Goal: Communication & Community: Answer question/provide support

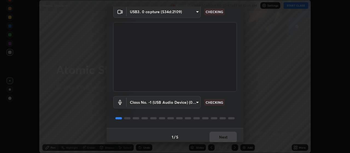
scroll to position [27, 0]
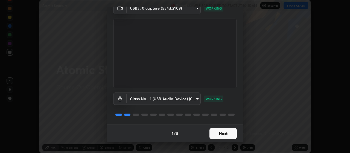
click at [224, 132] on button "Next" at bounding box center [223, 133] width 27 height 11
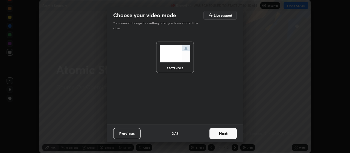
scroll to position [0, 0]
click at [226, 133] on button "Next" at bounding box center [223, 133] width 27 height 11
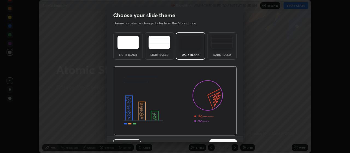
click at [227, 133] on img at bounding box center [175, 100] width 123 height 69
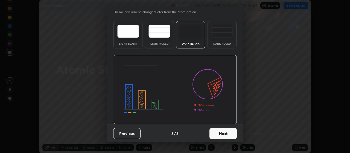
click at [224, 130] on button "Next" at bounding box center [223, 133] width 27 height 11
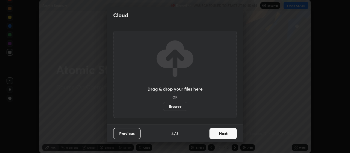
click at [225, 133] on button "Next" at bounding box center [223, 133] width 27 height 11
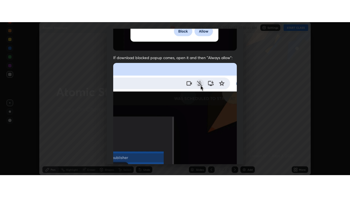
scroll to position [138, 0]
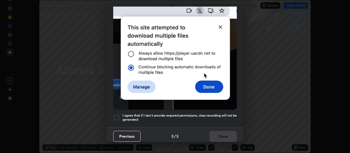
click at [118, 114] on div at bounding box center [116, 117] width 7 height 7
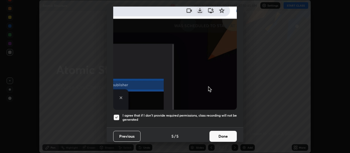
click at [224, 134] on button "Done" at bounding box center [223, 136] width 27 height 11
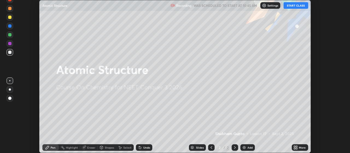
click at [298, 5] on button "START CLASS" at bounding box center [296, 5] width 25 height 7
click at [300, 149] on div "More" at bounding box center [302, 147] width 7 height 3
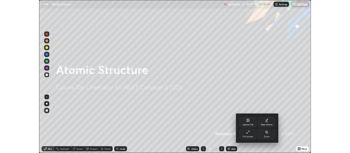
scroll to position [197, 350]
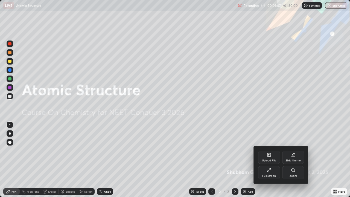
click at [248, 153] on div at bounding box center [175, 98] width 350 height 197
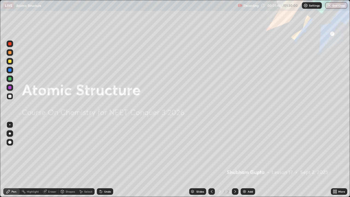
click at [248, 153] on div "Add" at bounding box center [250, 191] width 5 height 3
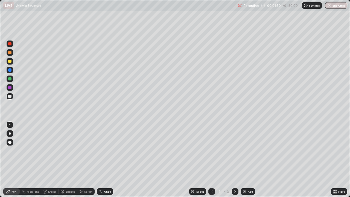
click at [12, 134] on div at bounding box center [10, 133] width 7 height 7
click at [10, 134] on div at bounding box center [10, 133] width 2 height 2
click at [336, 153] on icon at bounding box center [335, 192] width 1 height 1
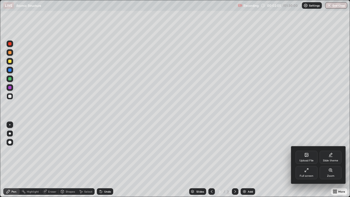
click at [307, 153] on div "Upload File" at bounding box center [307, 157] width 22 height 13
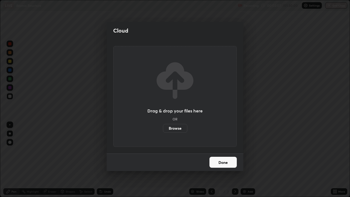
click at [228, 153] on button "Done" at bounding box center [223, 162] width 27 height 11
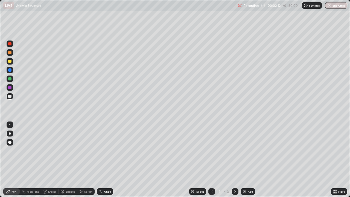
click at [336, 153] on icon at bounding box center [335, 190] width 1 height 1
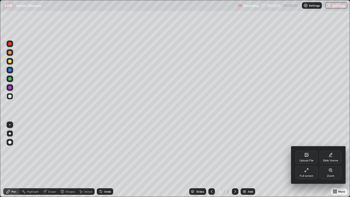
click at [306, 153] on div "Upload File" at bounding box center [307, 160] width 14 height 3
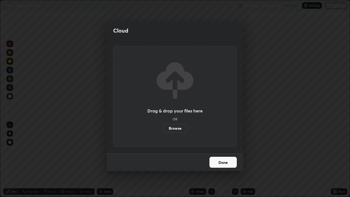
click at [183, 130] on label "Browse" at bounding box center [175, 128] width 24 height 9
click at [163, 130] on input "Browse" at bounding box center [163, 128] width 0 height 9
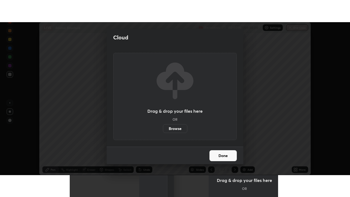
scroll to position [27204, 27007]
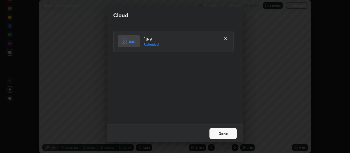
click at [214, 132] on button "Done" at bounding box center [223, 133] width 27 height 11
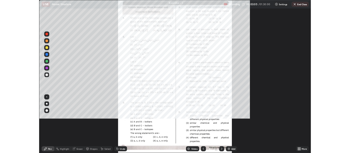
scroll to position [197, 350]
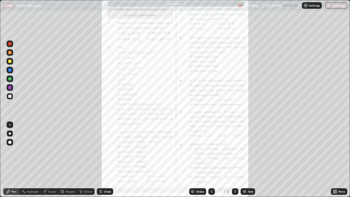
click at [235, 153] on icon at bounding box center [235, 191] width 4 height 4
click at [235, 153] on icon at bounding box center [235, 191] width 2 height 3
click at [337, 153] on icon at bounding box center [335, 190] width 1 height 1
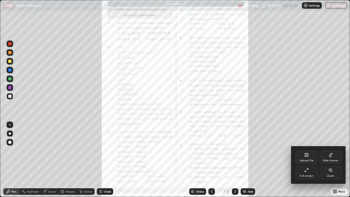
click at [302, 153] on div "Full screen" at bounding box center [307, 172] width 22 height 13
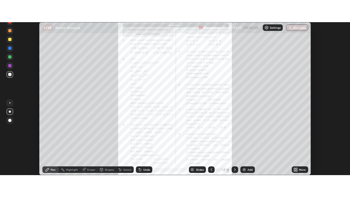
scroll to position [27204, 27007]
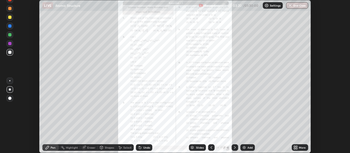
click at [298, 148] on div "More" at bounding box center [300, 147] width 16 height 7
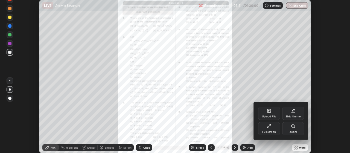
click at [292, 130] on div "Zoom" at bounding box center [293, 131] width 7 height 3
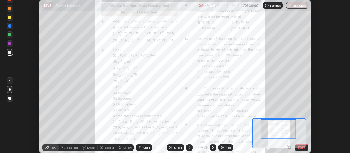
click at [289, 147] on icon at bounding box center [288, 147] width 1 height 0
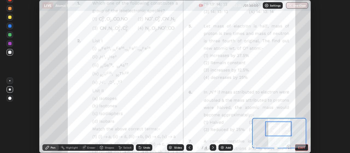
click at [289, 147] on icon at bounding box center [288, 147] width 1 height 0
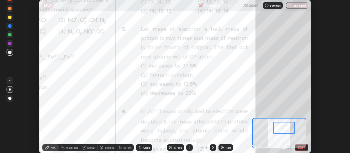
click at [10, 2] on div at bounding box center [10, -1] width 7 height 7
click at [10, 89] on div at bounding box center [10, 89] width 2 height 2
click at [10, 44] on div at bounding box center [9, 43] width 3 height 3
click at [12, 28] on div at bounding box center [10, 26] width 7 height 7
click at [10, 35] on div at bounding box center [9, 34] width 3 height 3
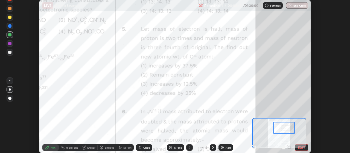
click at [9, 43] on div at bounding box center [9, 43] width 3 height 3
click at [10, 44] on div at bounding box center [9, 43] width 3 height 3
click at [8, 11] on div at bounding box center [10, 8] width 7 height 7
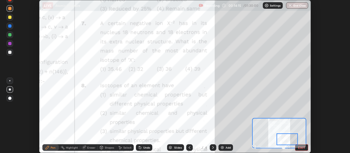
click at [10, 45] on div at bounding box center [9, 43] width 3 height 3
click at [10, 26] on div at bounding box center [9, 25] width 3 height 3
click at [213, 147] on icon at bounding box center [213, 147] width 4 height 4
click at [301, 148] on button "EXIT" at bounding box center [301, 147] width 13 height 7
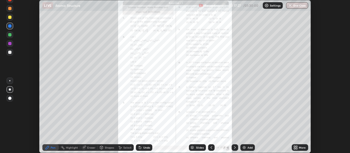
click at [298, 148] on icon at bounding box center [296, 148] width 1 height 1
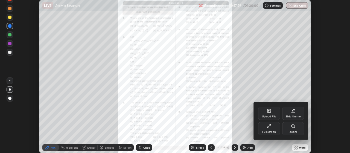
click at [271, 115] on div "Upload File" at bounding box center [269, 116] width 14 height 3
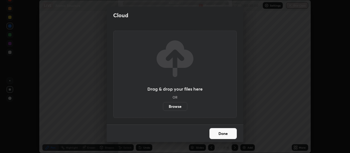
click at [179, 107] on label "Browse" at bounding box center [175, 106] width 24 height 9
click at [163, 107] on input "Browse" at bounding box center [163, 106] width 0 height 9
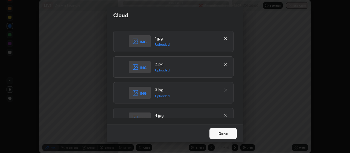
click at [214, 132] on button "Done" at bounding box center [223, 133] width 27 height 11
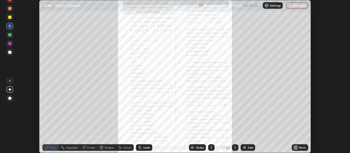
click at [235, 147] on icon at bounding box center [235, 147] width 4 height 4
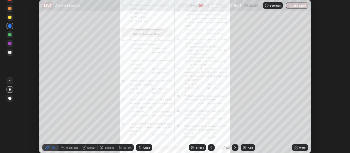
click at [297, 148] on icon at bounding box center [296, 148] width 1 height 1
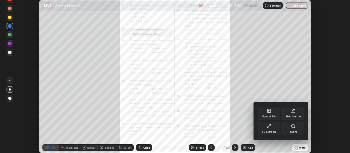
click at [289, 132] on div "Zoom" at bounding box center [293, 128] width 22 height 13
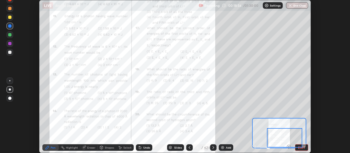
click at [289, 147] on div at bounding box center [285, 138] width 36 height 20
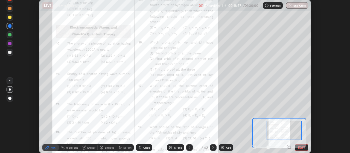
click at [289, 147] on icon at bounding box center [288, 147] width 1 height 0
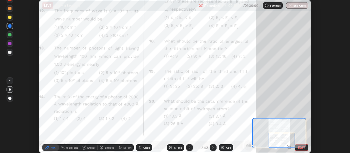
click at [10, 43] on div at bounding box center [9, 43] width 3 height 3
click at [147, 147] on div "Undo" at bounding box center [146, 147] width 7 height 3
click at [147, 146] on div "Undo" at bounding box center [144, 147] width 16 height 7
click at [148, 149] on div "Undo" at bounding box center [146, 147] width 7 height 3
click at [149, 146] on div "Undo" at bounding box center [146, 147] width 7 height 3
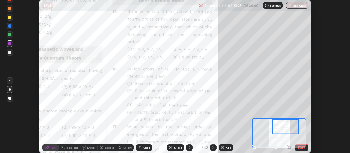
click at [10, 44] on div at bounding box center [9, 43] width 3 height 3
click at [10, 17] on div at bounding box center [9, 17] width 3 height 3
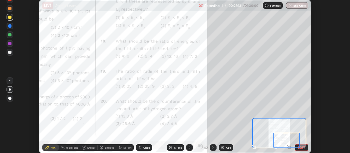
click at [213, 147] on icon at bounding box center [213, 147] width 4 height 4
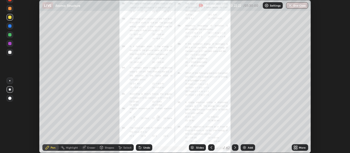
click at [297, 149] on icon at bounding box center [296, 148] width 1 height 1
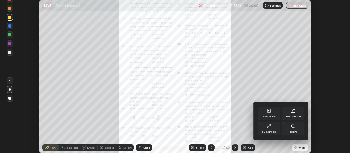
click at [288, 131] on div "Zoom" at bounding box center [293, 128] width 22 height 13
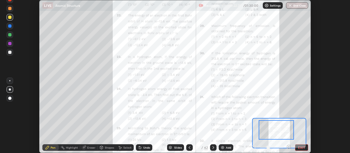
click at [289, 146] on icon at bounding box center [289, 146] width 0 height 1
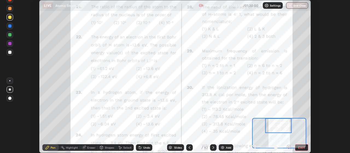
click at [10, 45] on div at bounding box center [9, 43] width 3 height 3
click at [288, 147] on icon at bounding box center [288, 147] width 1 height 0
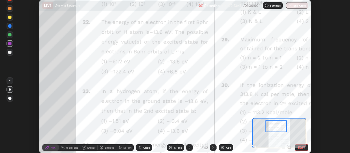
click at [10, 53] on div at bounding box center [9, 52] width 3 height 3
click at [10, 35] on div at bounding box center [9, 34] width 3 height 3
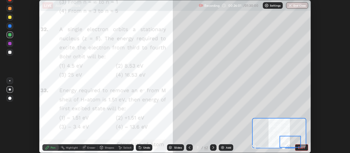
click at [213, 150] on div at bounding box center [213, 147] width 7 height 7
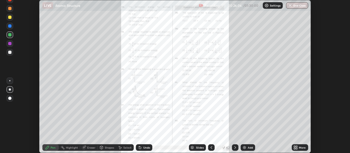
click at [210, 150] on div at bounding box center [211, 147] width 7 height 7
click at [245, 147] on img at bounding box center [244, 147] width 4 height 4
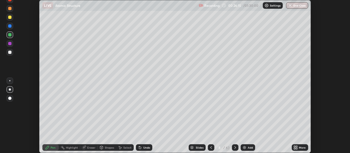
click at [211, 149] on icon at bounding box center [211, 147] width 4 height 4
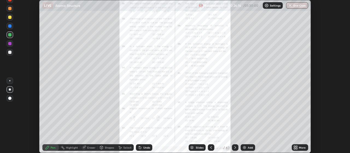
click at [297, 148] on icon at bounding box center [296, 148] width 1 height 1
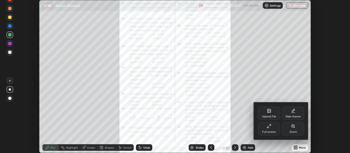
click at [294, 132] on div "Zoom" at bounding box center [293, 131] width 7 height 3
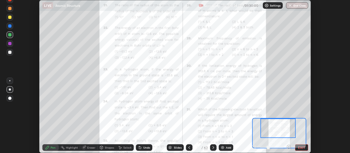
click at [289, 147] on icon at bounding box center [288, 147] width 1 height 0
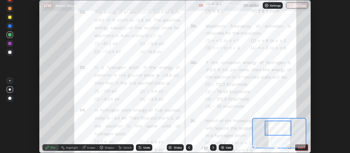
click at [288, 147] on icon at bounding box center [288, 147] width 1 height 0
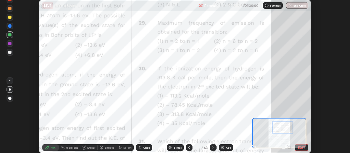
click at [9, 43] on div at bounding box center [9, 43] width 3 height 3
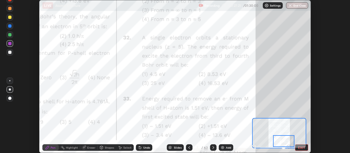
click at [213, 147] on icon at bounding box center [213, 147] width 4 height 4
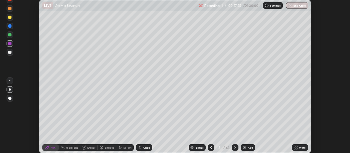
click at [235, 148] on icon at bounding box center [235, 147] width 4 height 4
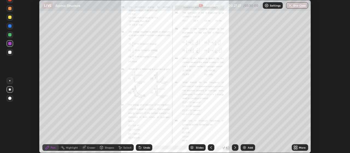
click at [296, 147] on icon at bounding box center [296, 147] width 4 height 4
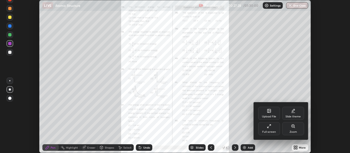
click at [292, 132] on div "Zoom" at bounding box center [293, 131] width 7 height 3
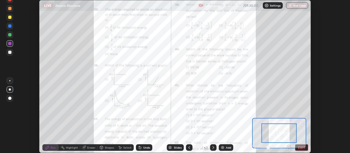
click at [289, 147] on icon at bounding box center [288, 147] width 1 height 0
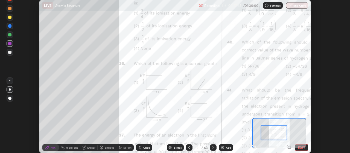
click at [189, 147] on icon at bounding box center [189, 147] width 4 height 4
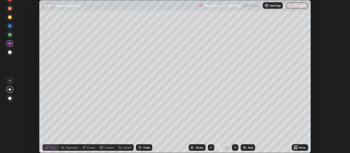
click at [208, 149] on div at bounding box center [211, 147] width 7 height 11
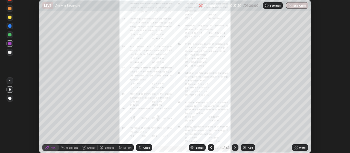
click at [297, 148] on icon at bounding box center [296, 148] width 1 height 1
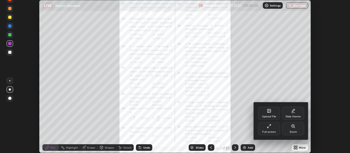
click at [295, 131] on div "Zoom" at bounding box center [293, 131] width 7 height 3
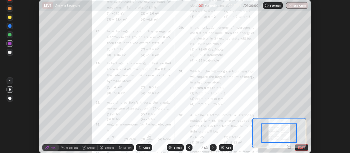
click at [288, 147] on icon at bounding box center [288, 147] width 1 height 0
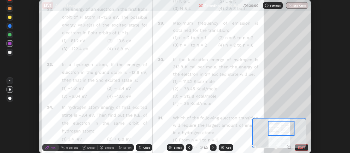
click at [213, 147] on icon at bounding box center [213, 147] width 4 height 4
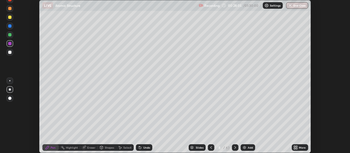
click at [214, 148] on div at bounding box center [211, 147] width 7 height 7
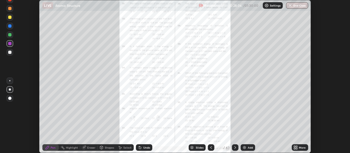
click at [235, 147] on icon at bounding box center [235, 147] width 4 height 4
click at [234, 149] on icon at bounding box center [235, 147] width 2 height 3
click at [300, 150] on div "More" at bounding box center [300, 147] width 16 height 7
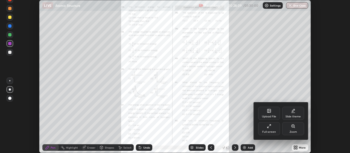
click at [291, 131] on div "Zoom" at bounding box center [293, 131] width 7 height 3
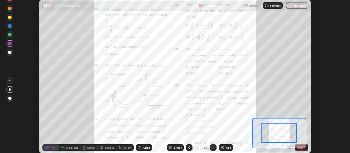
click at [291, 148] on icon at bounding box center [290, 148] width 1 height 1
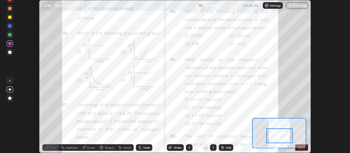
click at [7, 27] on div at bounding box center [10, 26] width 7 height 7
click at [11, 9] on div at bounding box center [9, 8] width 3 height 3
click at [11, 8] on div at bounding box center [9, 8] width 3 height 3
click at [224, 149] on img at bounding box center [222, 147] width 4 height 4
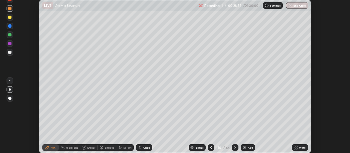
click at [11, 89] on div at bounding box center [10, 89] width 7 height 7
click at [11, 98] on div at bounding box center [9, 98] width 3 height 3
click at [139, 147] on icon at bounding box center [140, 148] width 2 height 2
click at [297, 147] on icon at bounding box center [296, 146] width 1 height 1
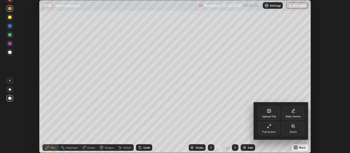
click at [272, 127] on div "Full screen" at bounding box center [269, 128] width 22 height 13
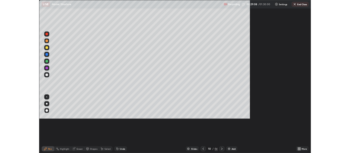
scroll to position [197, 350]
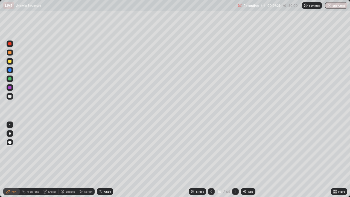
click at [9, 97] on div at bounding box center [9, 96] width 3 height 3
click at [11, 55] on div at bounding box center [10, 52] width 7 height 7
click at [10, 53] on div at bounding box center [9, 52] width 3 height 3
click at [107, 153] on div "Undo" at bounding box center [105, 191] width 16 height 7
click at [246, 153] on img at bounding box center [245, 191] width 4 height 4
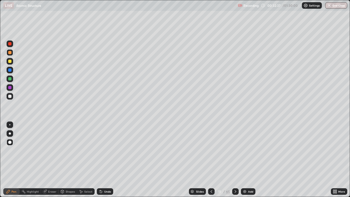
click at [12, 98] on div at bounding box center [10, 96] width 7 height 7
click at [211, 153] on icon at bounding box center [211, 191] width 4 height 4
click at [235, 153] on div at bounding box center [235, 191] width 7 height 7
click at [11, 79] on div at bounding box center [9, 78] width 3 height 3
click at [10, 96] on div at bounding box center [9, 96] width 3 height 3
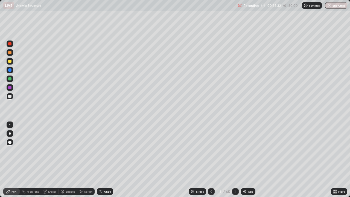
click at [10, 63] on div at bounding box center [9, 61] width 3 height 3
click at [12, 63] on div at bounding box center [10, 61] width 7 height 7
click at [245, 153] on img at bounding box center [245, 191] width 4 height 4
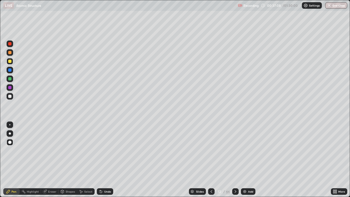
click at [10, 97] on div at bounding box center [9, 96] width 3 height 3
click at [104, 153] on div "Undo" at bounding box center [107, 191] width 7 height 3
click at [9, 63] on div at bounding box center [9, 61] width 3 height 3
click at [10, 53] on div at bounding box center [9, 52] width 3 height 3
click at [9, 53] on div at bounding box center [9, 52] width 3 height 3
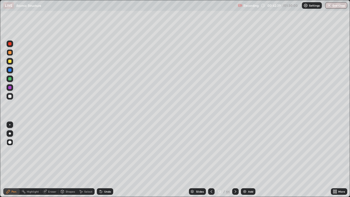
click at [211, 153] on icon at bounding box center [211, 191] width 4 height 4
click at [211, 153] on icon at bounding box center [212, 191] width 2 height 3
click at [234, 153] on icon at bounding box center [235, 191] width 4 height 4
click at [235, 153] on icon at bounding box center [236, 191] width 2 height 3
click at [210, 153] on icon at bounding box center [211, 191] width 4 height 4
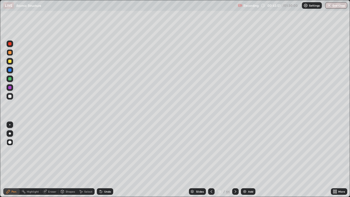
click at [211, 153] on icon at bounding box center [211, 191] width 4 height 4
click at [10, 96] on div at bounding box center [9, 96] width 3 height 3
click at [234, 153] on div at bounding box center [235, 191] width 7 height 7
click at [236, 153] on icon at bounding box center [235, 191] width 4 height 4
click at [10, 70] on div at bounding box center [9, 69] width 3 height 3
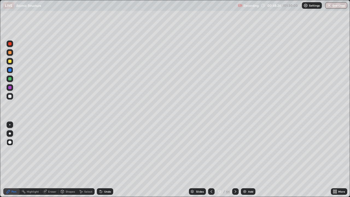
click at [8, 79] on div at bounding box center [9, 78] width 3 height 3
click at [211, 153] on icon at bounding box center [212, 191] width 2 height 3
click at [211, 153] on icon at bounding box center [211, 191] width 4 height 4
click at [211, 153] on icon at bounding box center [212, 191] width 2 height 3
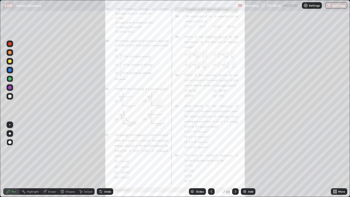
click at [210, 153] on icon at bounding box center [211, 191] width 4 height 4
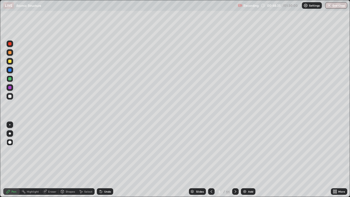
click at [211, 153] on icon at bounding box center [211, 191] width 4 height 4
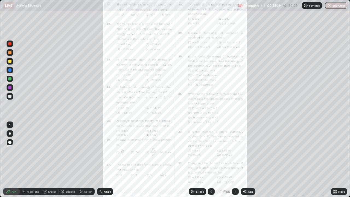
click at [211, 153] on icon at bounding box center [211, 191] width 4 height 4
click at [235, 153] on icon at bounding box center [236, 191] width 2 height 3
click at [338, 153] on div "More" at bounding box center [339, 191] width 16 height 7
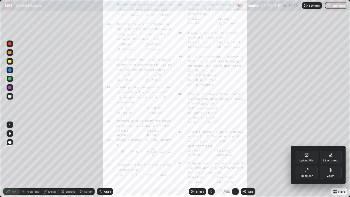
click at [329, 153] on div "Zoom" at bounding box center [330, 176] width 7 height 3
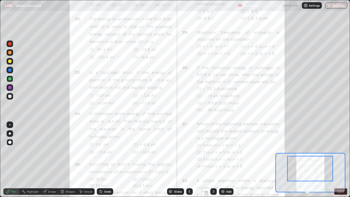
click at [327, 153] on icon at bounding box center [328, 190] width 5 height 5
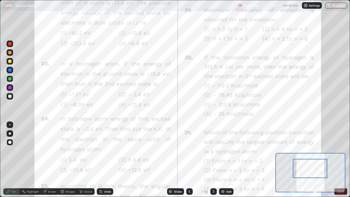
click at [10, 44] on div at bounding box center [9, 43] width 3 height 3
click at [10, 134] on div at bounding box center [10, 133] width 7 height 7
click at [223, 153] on img at bounding box center [223, 191] width 4 height 4
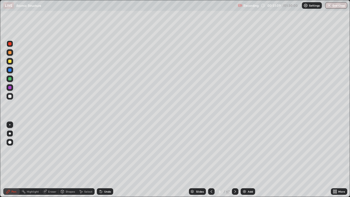
click at [9, 60] on div at bounding box center [9, 61] width 3 height 3
click at [10, 134] on div at bounding box center [10, 133] width 2 height 2
click at [10, 79] on div at bounding box center [9, 78] width 3 height 3
click at [9, 54] on div at bounding box center [9, 52] width 3 height 3
click at [10, 98] on div at bounding box center [10, 96] width 7 height 7
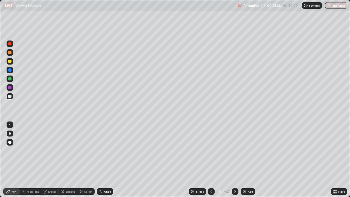
click at [10, 79] on div at bounding box center [9, 78] width 3 height 3
click at [106, 153] on div "Undo" at bounding box center [107, 191] width 7 height 3
click at [12, 97] on div at bounding box center [10, 96] width 7 height 7
click at [10, 97] on div at bounding box center [9, 96] width 3 height 3
click at [11, 45] on div at bounding box center [9, 43] width 3 height 3
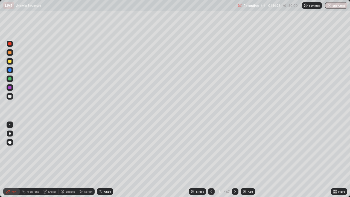
click at [11, 97] on div at bounding box center [9, 96] width 3 height 3
click at [244, 153] on img at bounding box center [244, 191] width 4 height 4
click at [209, 153] on icon at bounding box center [211, 191] width 4 height 4
click at [234, 153] on icon at bounding box center [235, 191] width 4 height 4
click at [336, 153] on icon at bounding box center [335, 190] width 1 height 1
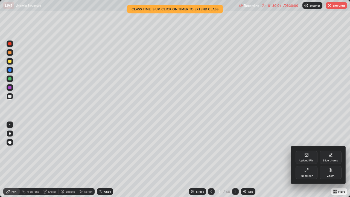
click at [234, 127] on div at bounding box center [175, 98] width 350 height 197
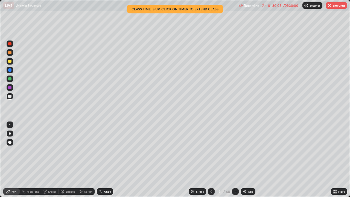
click at [334, 4] on button "End Class" at bounding box center [337, 5] width 22 height 7
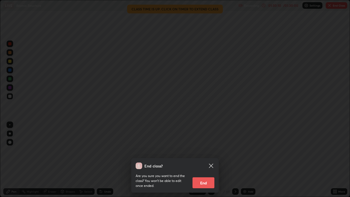
click at [210, 153] on button "End" at bounding box center [204, 182] width 22 height 11
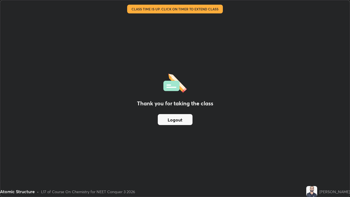
click at [188, 121] on button "Logout" at bounding box center [175, 119] width 35 height 11
click at [185, 120] on button "Logout" at bounding box center [175, 119] width 35 height 11
click at [185, 119] on button "Logout" at bounding box center [175, 119] width 35 height 11
click at [184, 120] on button "Logout" at bounding box center [175, 119] width 35 height 11
click at [183, 120] on button "Logout" at bounding box center [175, 119] width 35 height 11
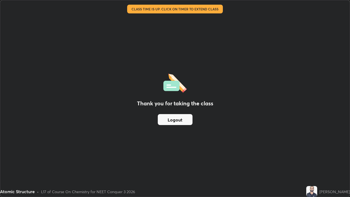
click at [181, 120] on button "Logout" at bounding box center [175, 119] width 35 height 11
click at [182, 120] on button "Logout" at bounding box center [175, 119] width 35 height 11
click at [183, 119] on button "Logout" at bounding box center [175, 119] width 35 height 11
click at [183, 118] on button "Logout" at bounding box center [175, 119] width 35 height 11
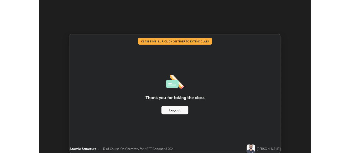
scroll to position [27204, 27007]
